Goal: Task Accomplishment & Management: Manage account settings

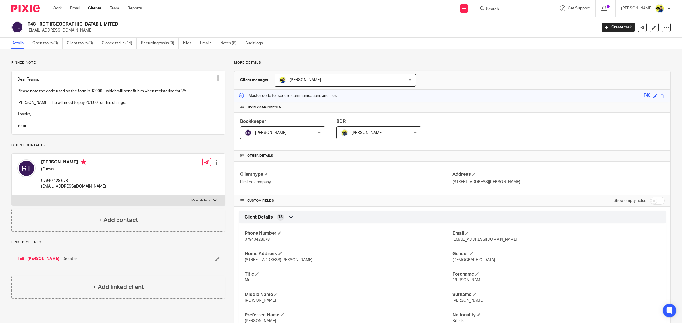
click at [519, 11] on input "Search" at bounding box center [511, 9] width 51 height 5
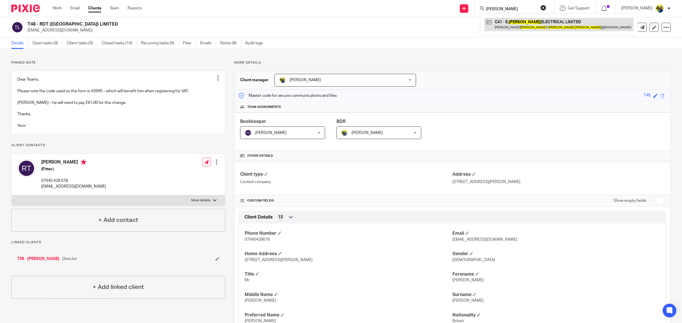
type input "sammy costin"
click at [540, 24] on link at bounding box center [558, 24] width 149 height 13
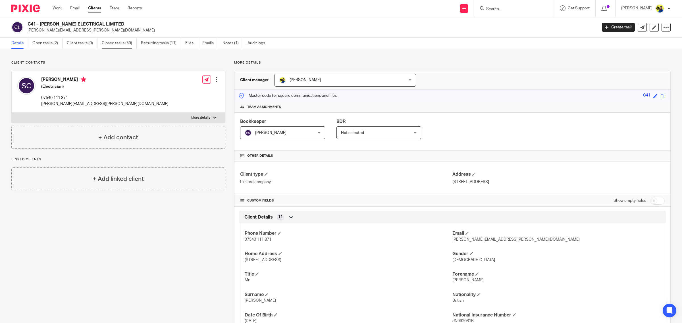
click at [108, 43] on link "Closed tasks (59)" at bounding box center [119, 43] width 35 height 11
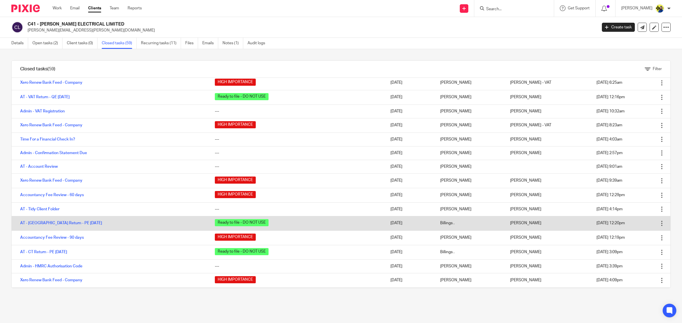
scroll to position [628, 0]
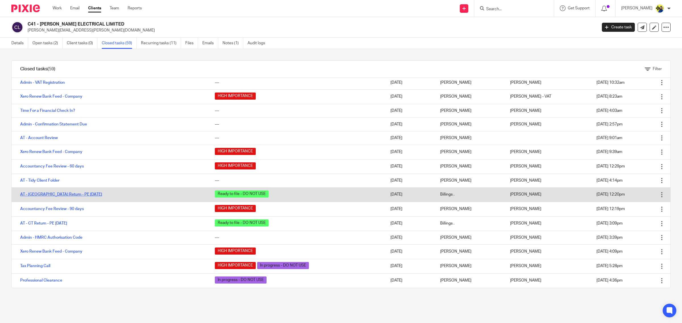
click at [68, 193] on link "AT - SA Return - PE 05-04-2023" at bounding box center [61, 195] width 82 height 4
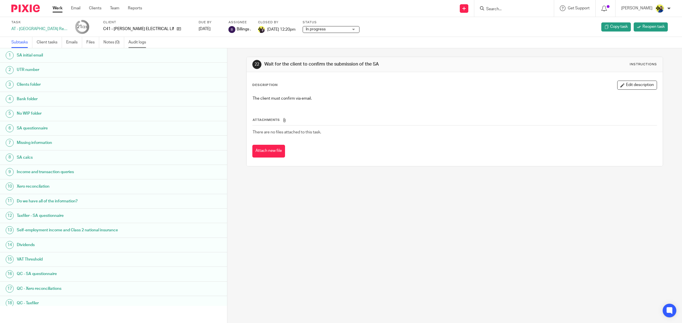
click at [138, 39] on link "Audit logs" at bounding box center [139, 42] width 22 height 11
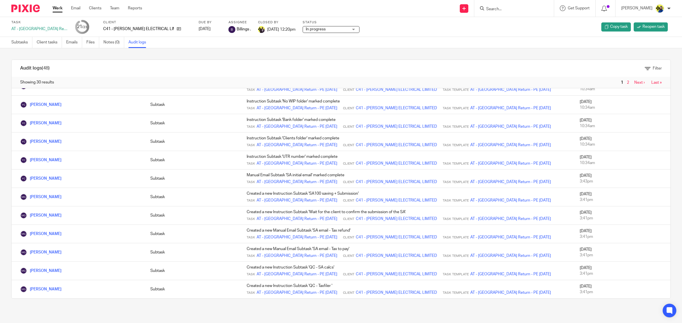
scroll to position [357, 0]
click at [177, 29] on icon at bounding box center [179, 29] width 4 height 4
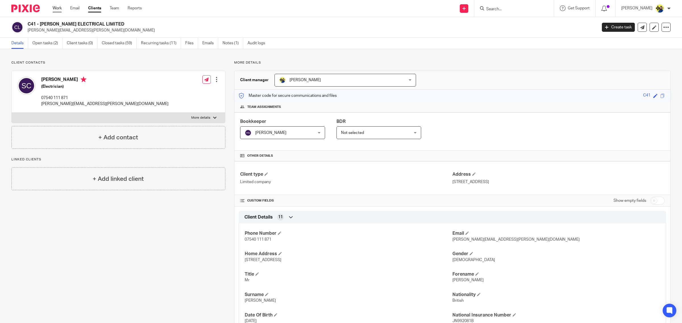
click at [57, 9] on link "Work" at bounding box center [57, 8] width 9 height 6
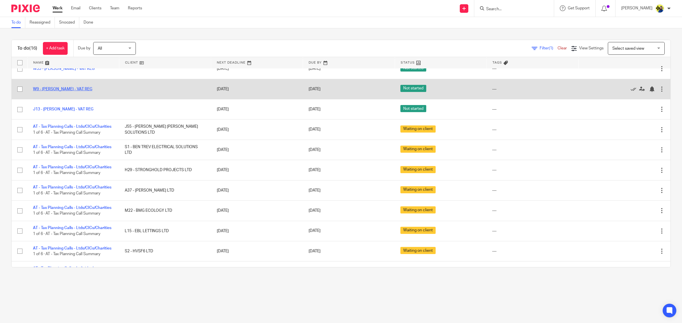
scroll to position [80, 0]
